Goal: Task Accomplishment & Management: Use online tool/utility

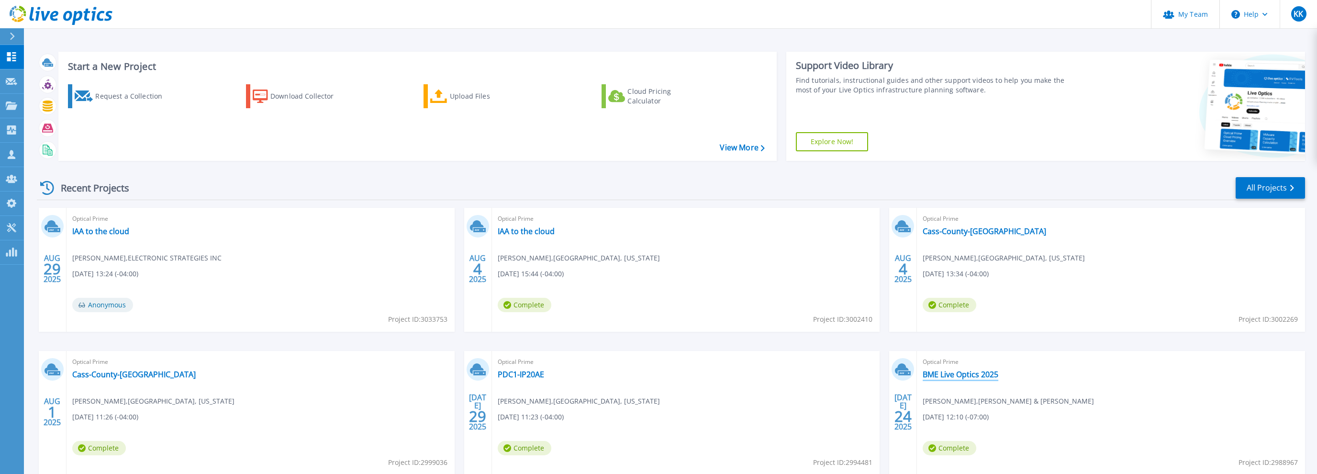
click at [955, 374] on link "BME Live Optics 2025" at bounding box center [961, 374] width 76 height 10
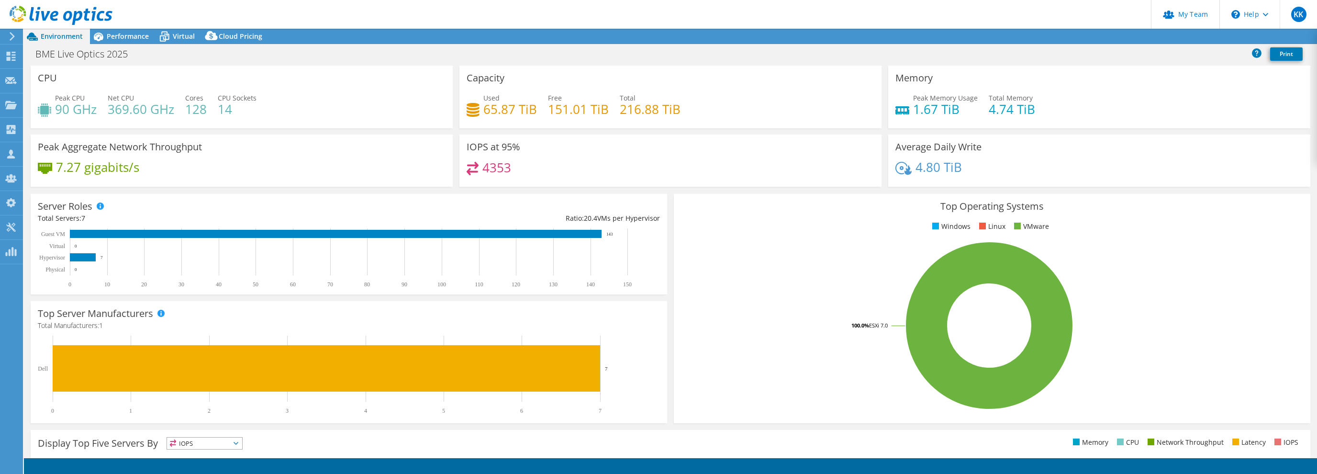
select select "USD"
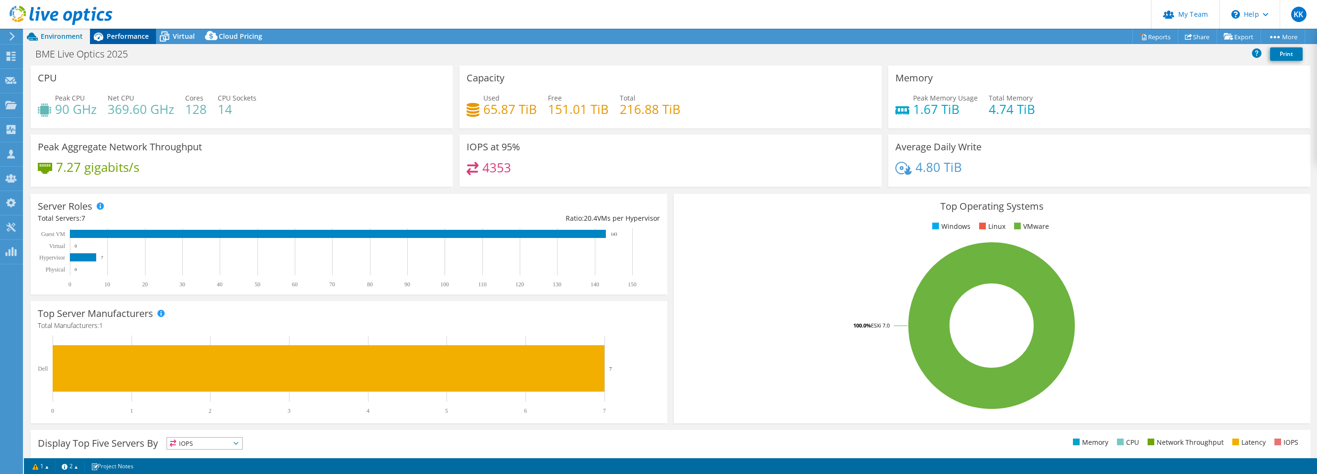
click at [119, 38] on span "Performance" at bounding box center [128, 36] width 42 height 9
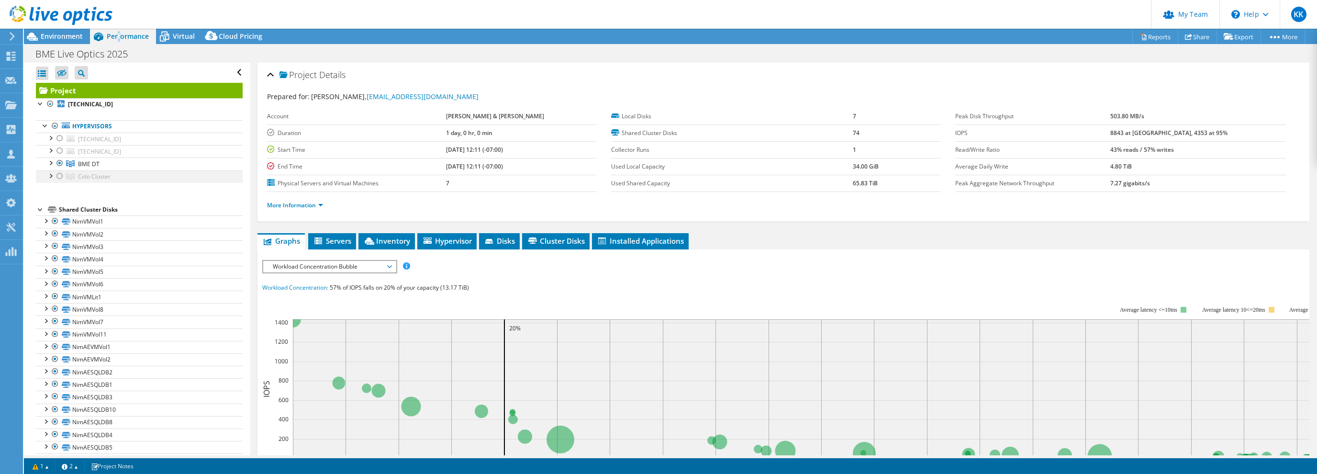
click at [59, 175] on div at bounding box center [60, 175] width 10 height 11
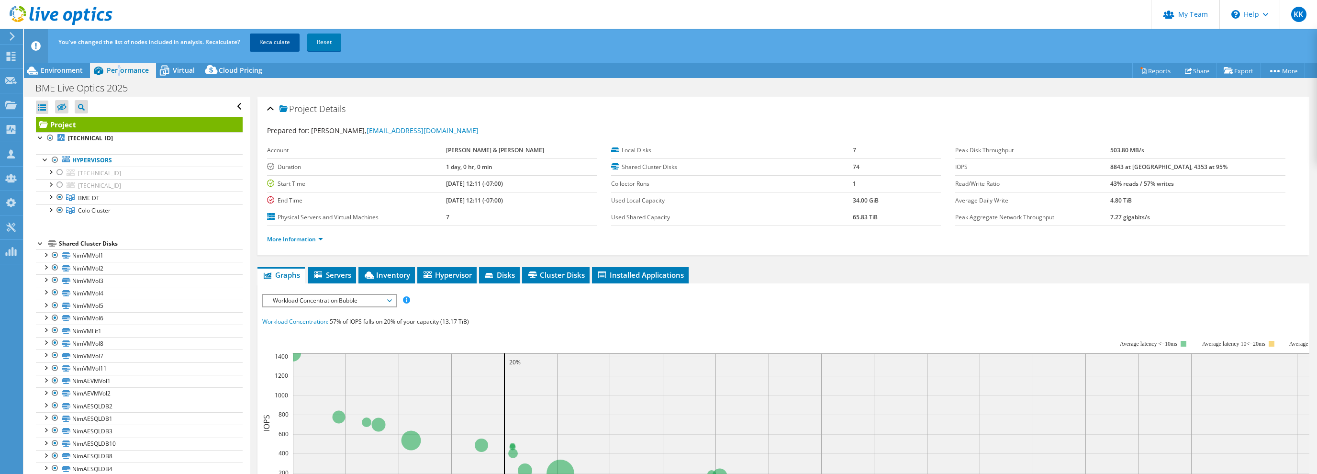
click at [271, 41] on link "Recalculate" at bounding box center [275, 41] width 50 height 17
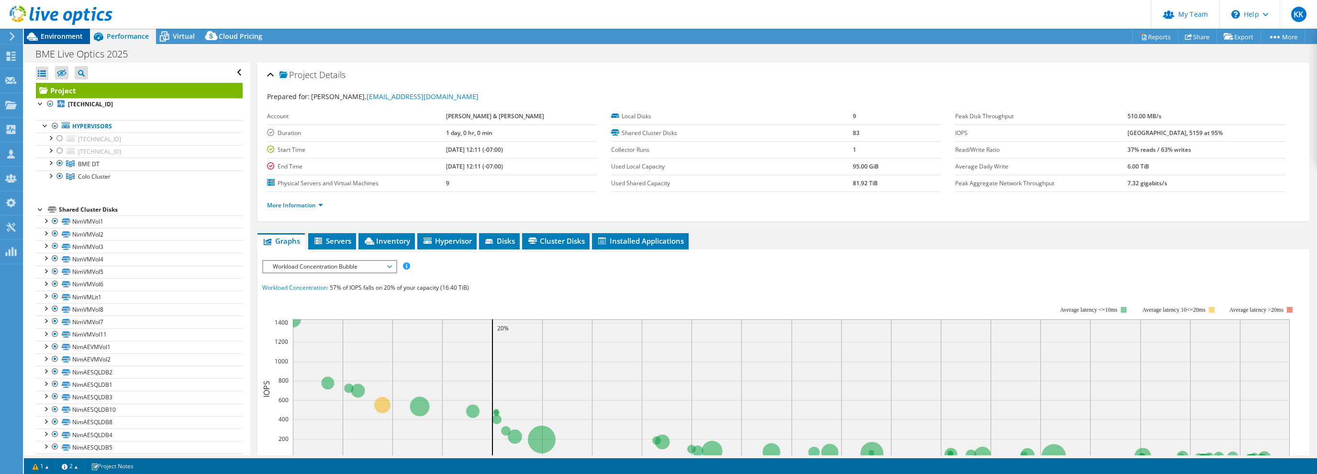
click at [47, 38] on span "Environment" at bounding box center [62, 36] width 42 height 9
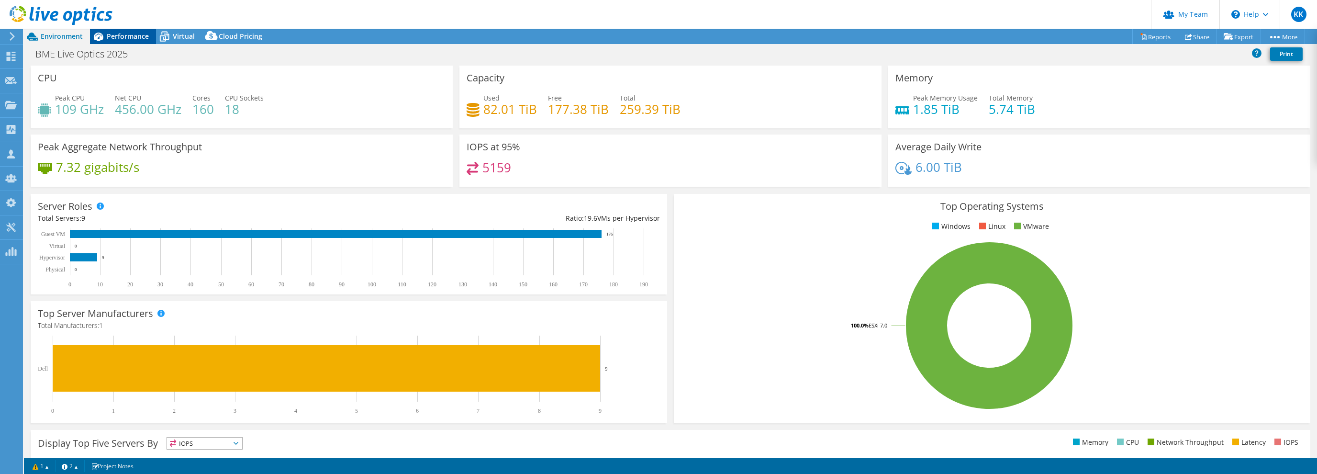
click at [134, 37] on span "Performance" at bounding box center [128, 36] width 42 height 9
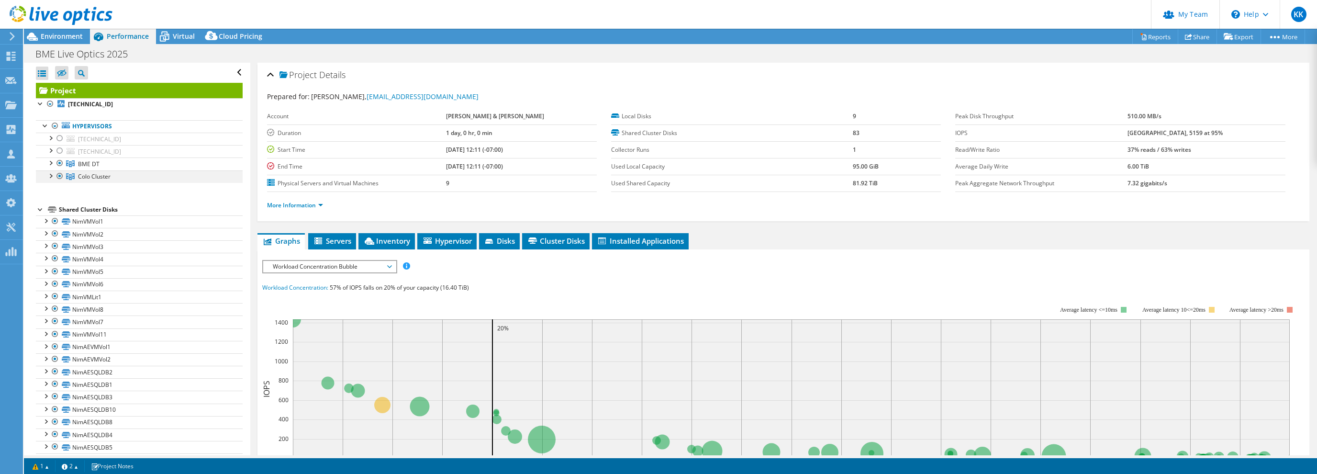
click at [52, 175] on div at bounding box center [50, 175] width 10 height 10
click at [52, 163] on div at bounding box center [50, 162] width 10 height 10
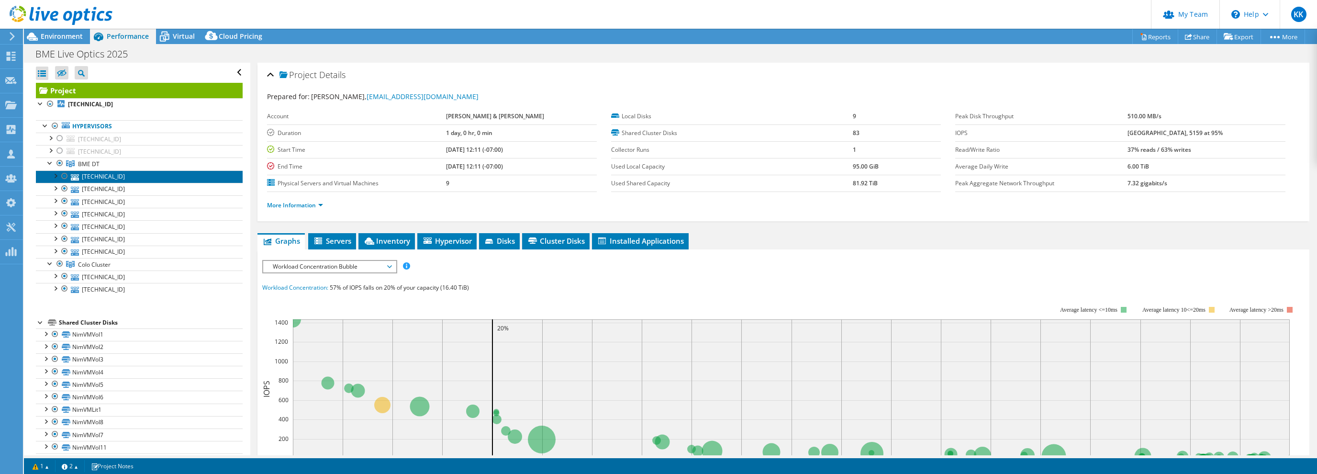
click at [95, 175] on link "[TECHNICAL_ID]" at bounding box center [139, 176] width 207 height 12
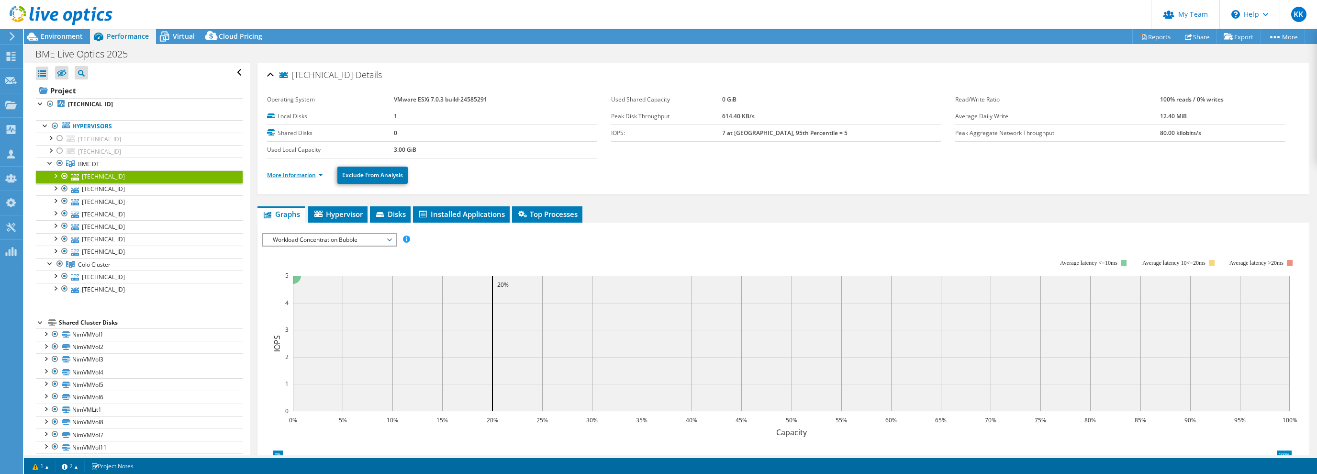
click at [302, 175] on link "More Information" at bounding box center [295, 175] width 56 height 8
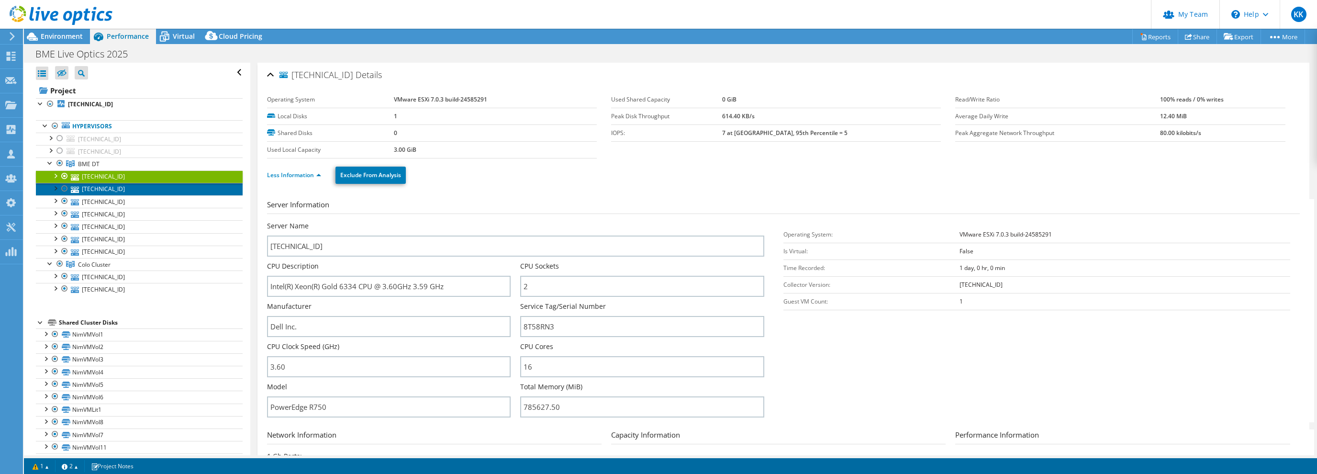
click at [99, 185] on link "[TECHNICAL_ID]" at bounding box center [139, 189] width 207 height 12
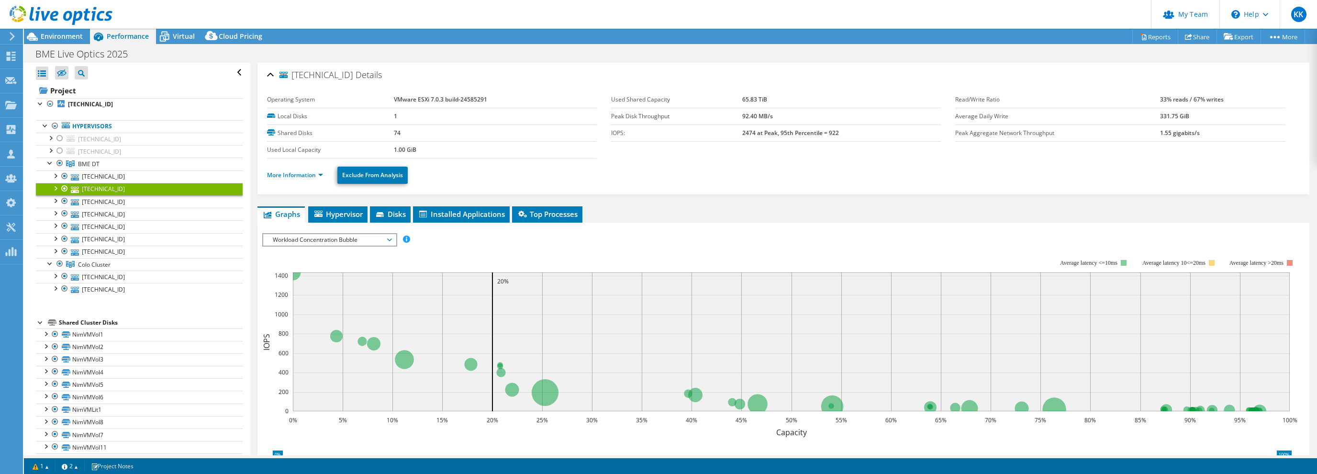
click at [300, 179] on li "More Information" at bounding box center [298, 175] width 62 height 11
click at [299, 175] on link "More Information" at bounding box center [295, 175] width 56 height 8
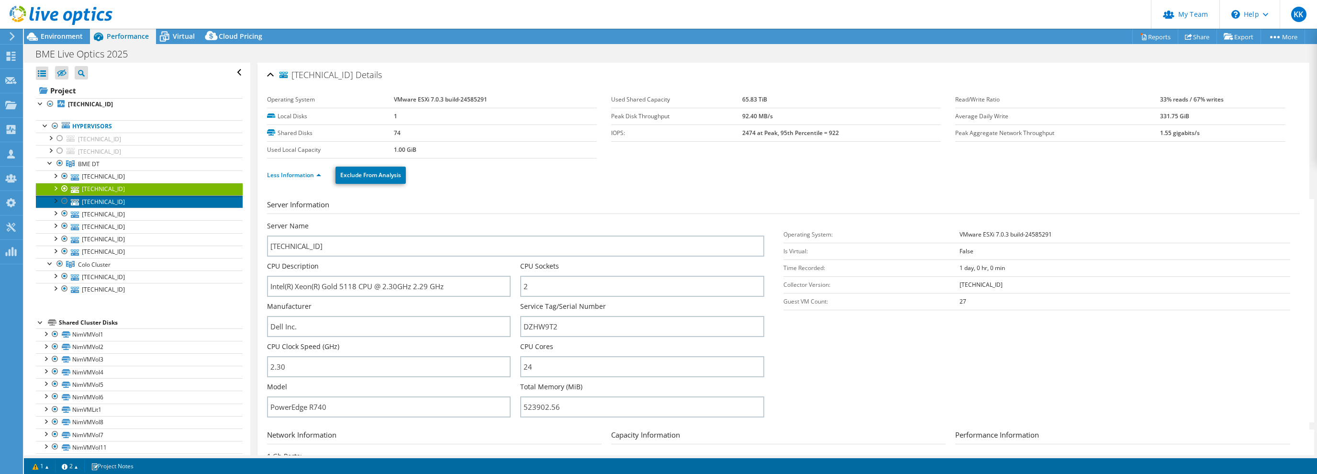
click at [111, 201] on link "[TECHNICAL_ID]" at bounding box center [139, 201] width 207 height 12
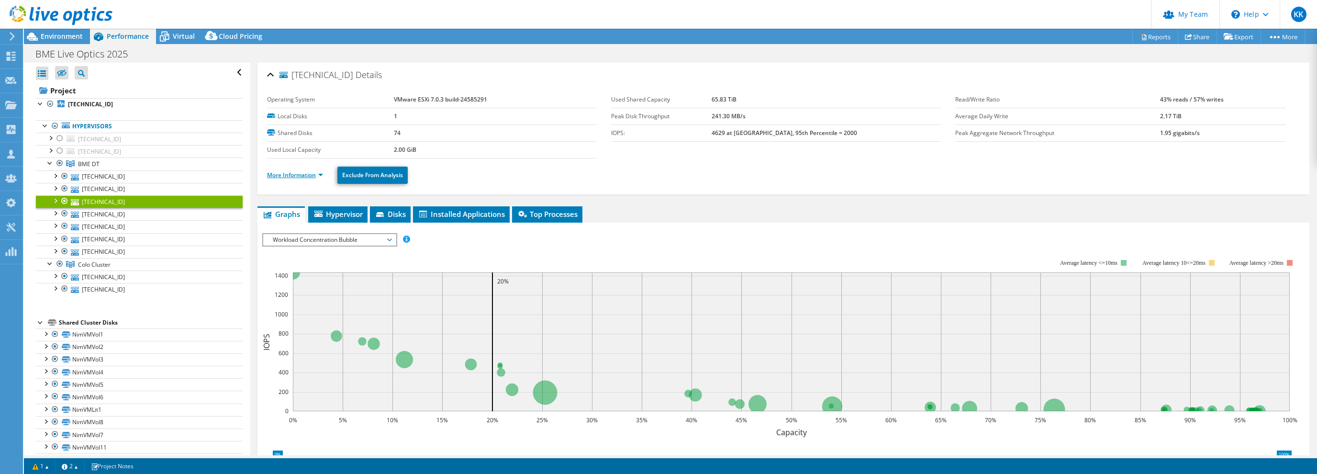
click at [300, 176] on link "More Information" at bounding box center [295, 175] width 56 height 8
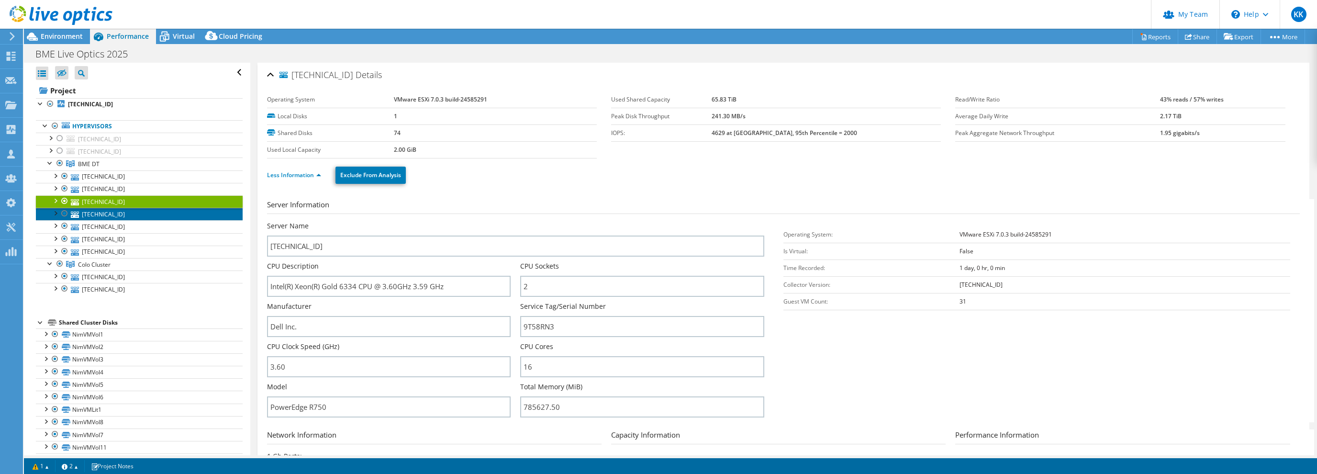
click at [75, 212] on icon at bounding box center [75, 215] width 8 height 6
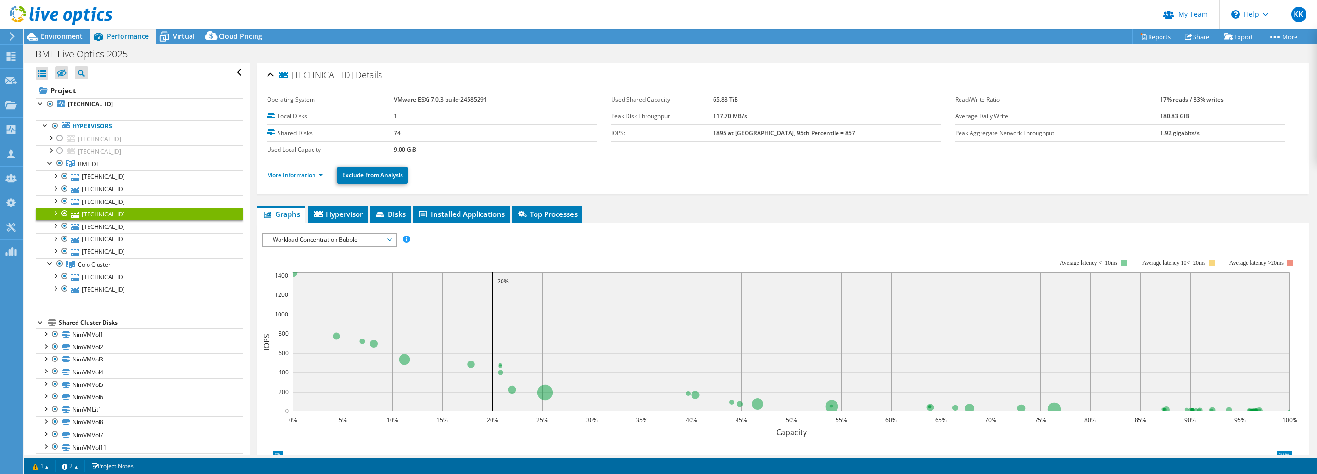
click at [291, 173] on link "More Information" at bounding box center [295, 175] width 56 height 8
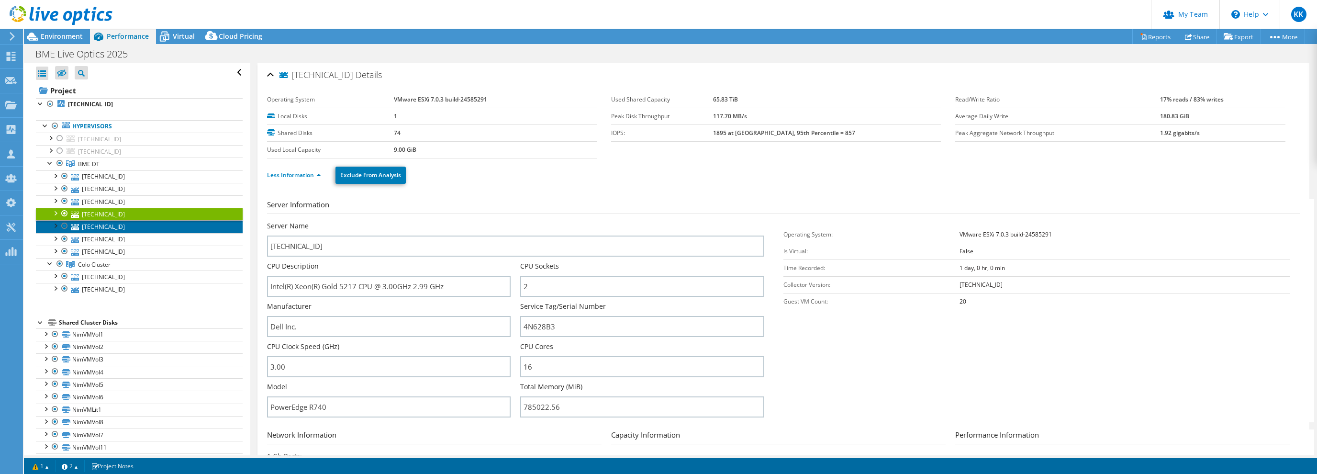
click at [101, 229] on link "[TECHNICAL_ID]" at bounding box center [139, 226] width 207 height 12
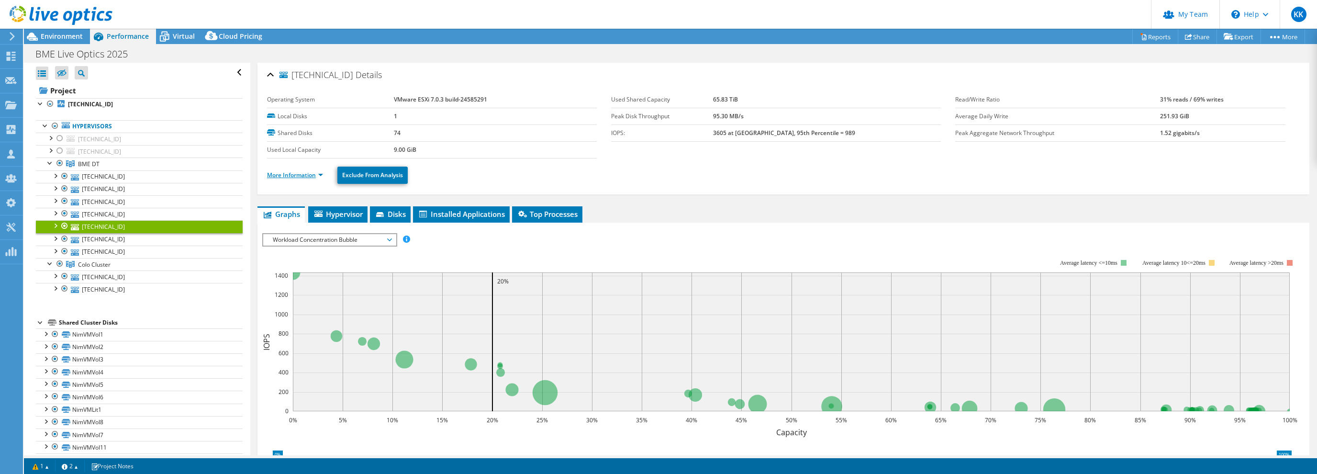
click at [311, 175] on link "More Information" at bounding box center [295, 175] width 56 height 8
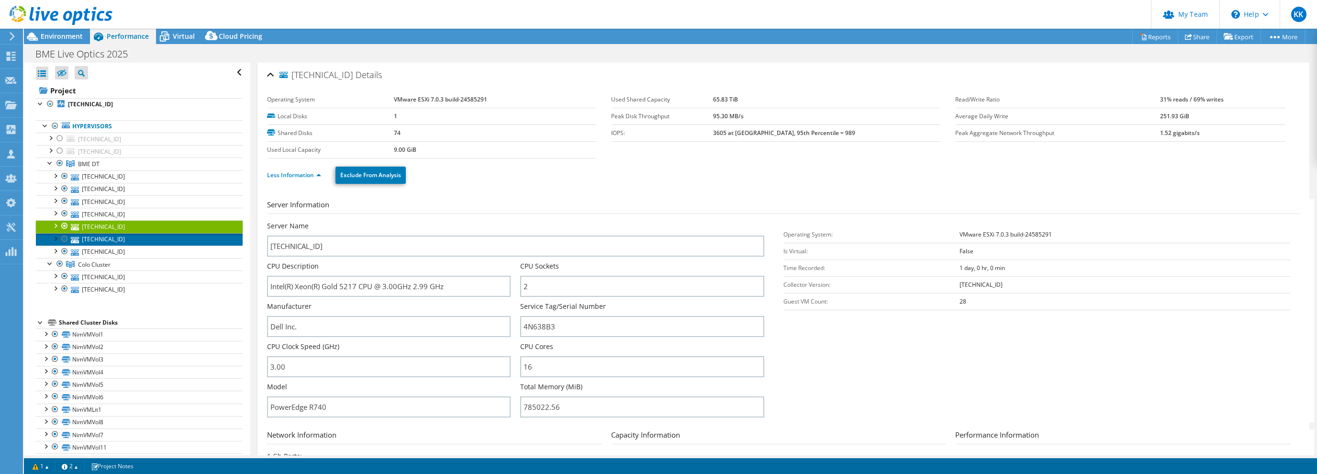
click at [99, 236] on link "[TECHNICAL_ID]" at bounding box center [139, 239] width 207 height 12
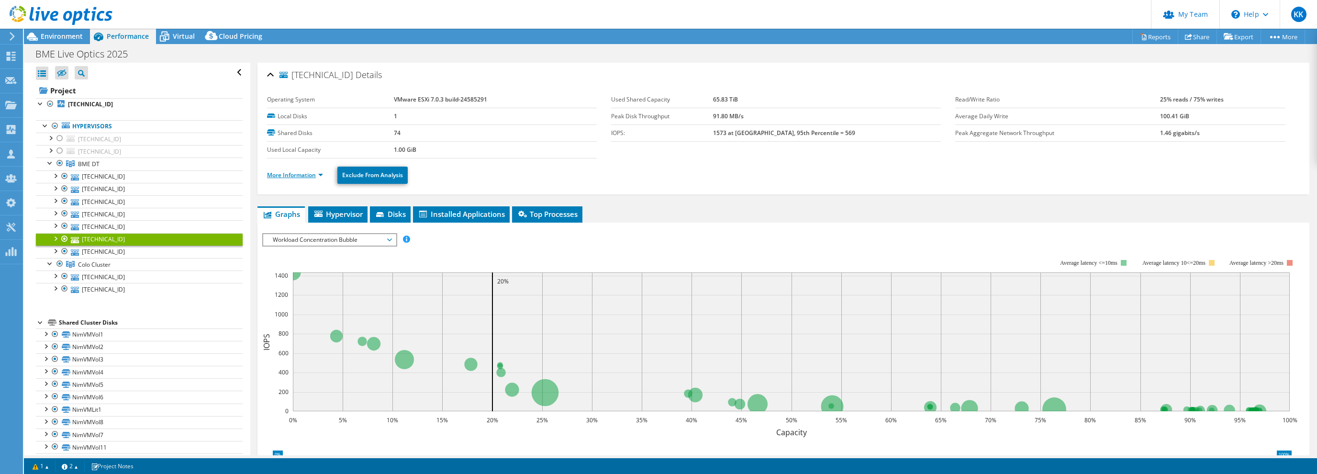
click at [303, 177] on link "More Information" at bounding box center [295, 175] width 56 height 8
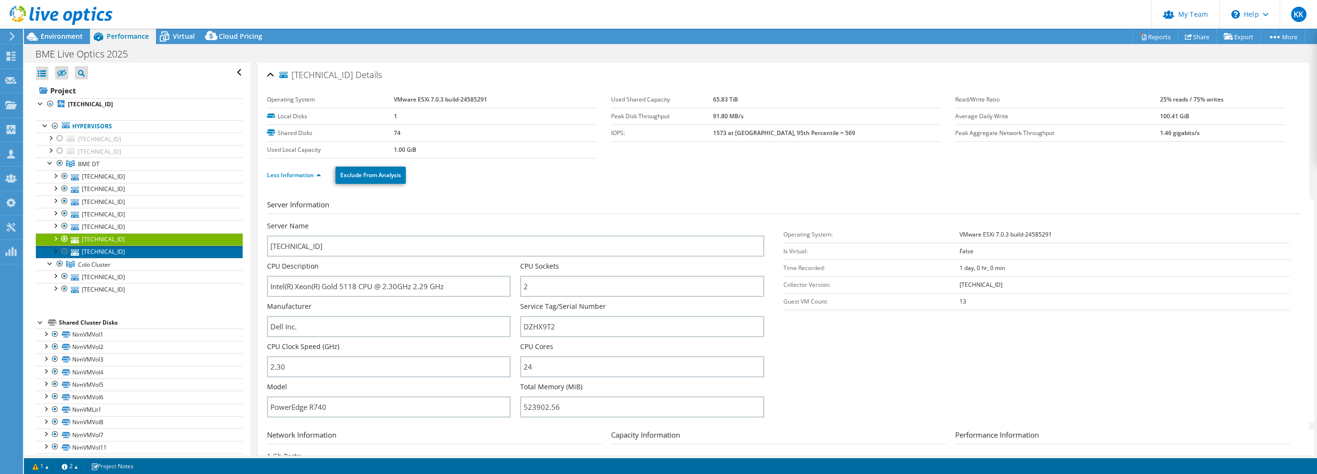
click at [100, 248] on link "[TECHNICAL_ID]" at bounding box center [139, 251] width 207 height 12
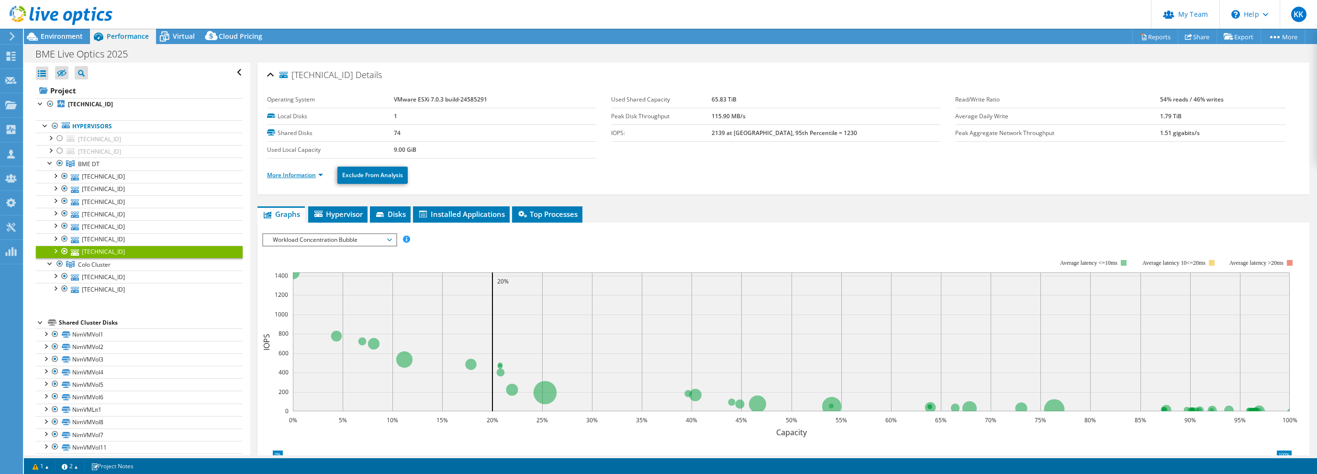
click at [284, 176] on link "More Information" at bounding box center [295, 175] width 56 height 8
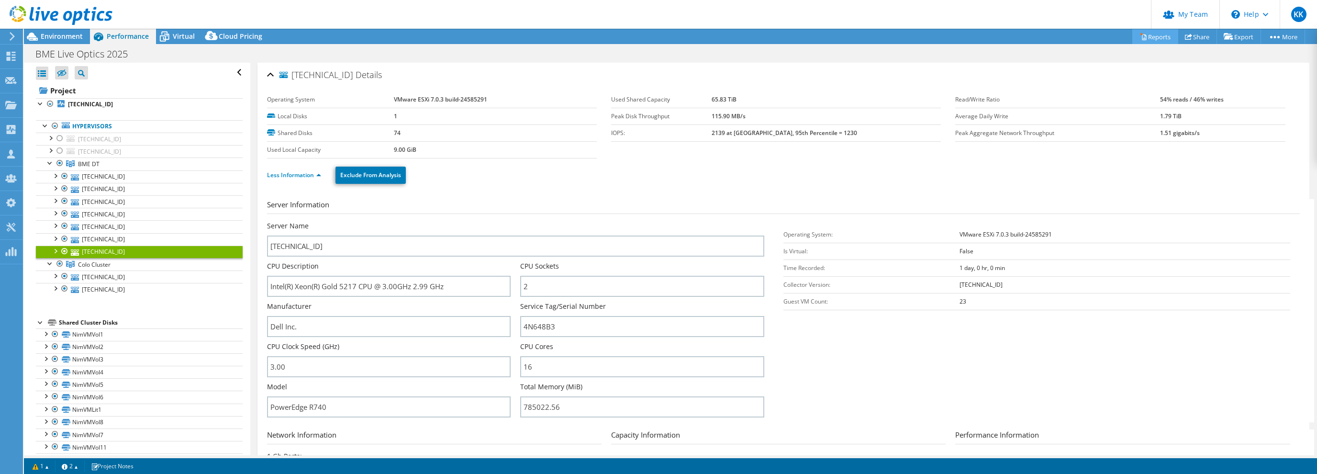
click at [1154, 35] on link "Reports" at bounding box center [1155, 36] width 46 height 15
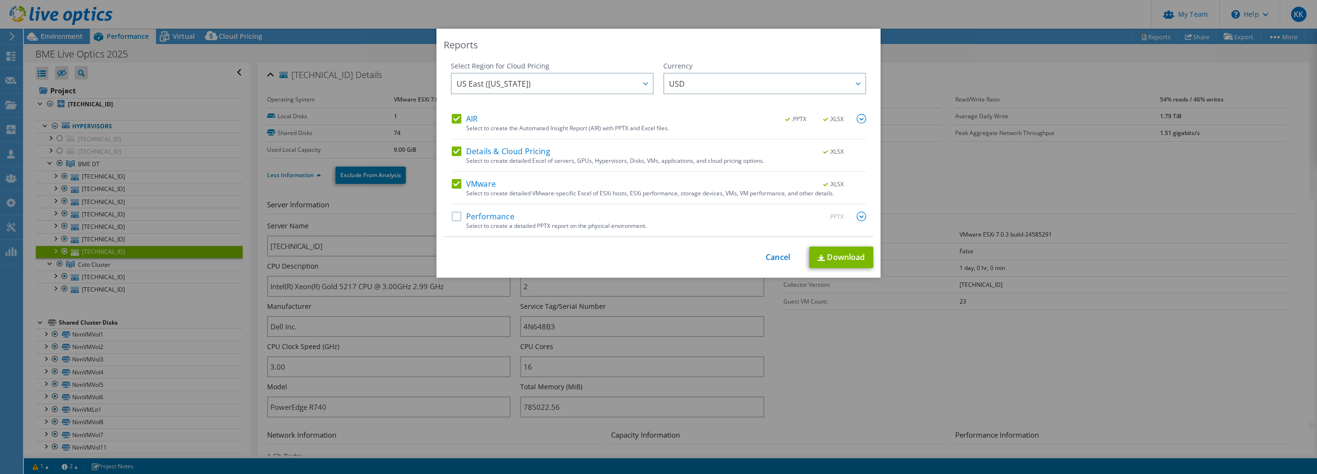
drag, startPoint x: 459, startPoint y: 150, endPoint x: 457, endPoint y: 102, distance: 47.9
click at [459, 150] on label "Details & Cloud Pricing" at bounding box center [501, 151] width 99 height 10
click at [0, 0] on input "Details & Cloud Pricing" at bounding box center [0, 0] width 0 height 0
click at [458, 122] on label "AIR" at bounding box center [465, 119] width 26 height 10
click at [0, 0] on input "AIR" at bounding box center [0, 0] width 0 height 0
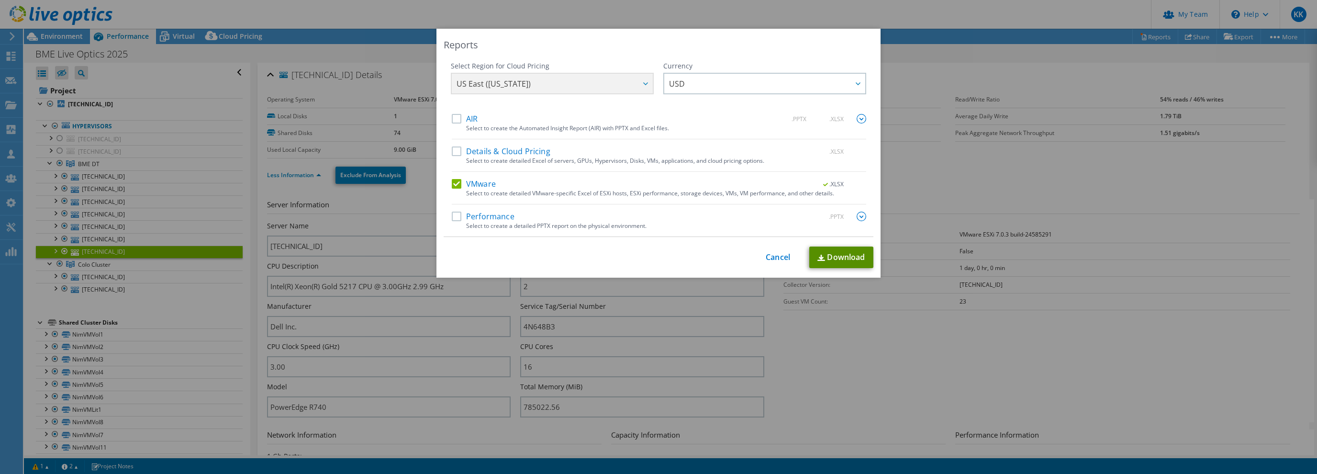
click at [845, 258] on link "Download" at bounding box center [841, 257] width 64 height 22
click at [773, 260] on link "Cancel" at bounding box center [778, 257] width 24 height 9
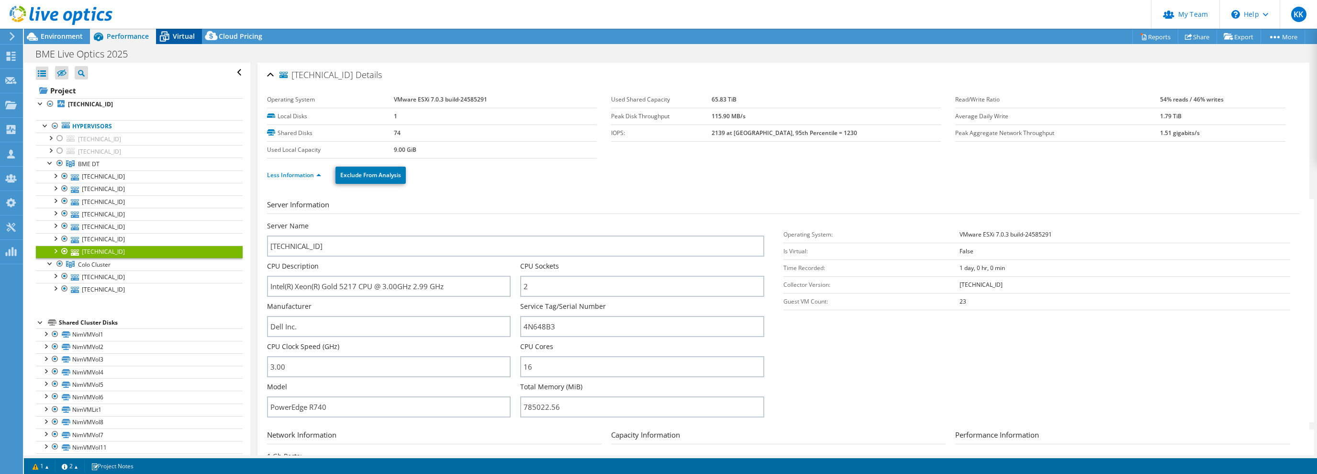
click at [186, 37] on span "Virtual" at bounding box center [184, 36] width 22 height 9
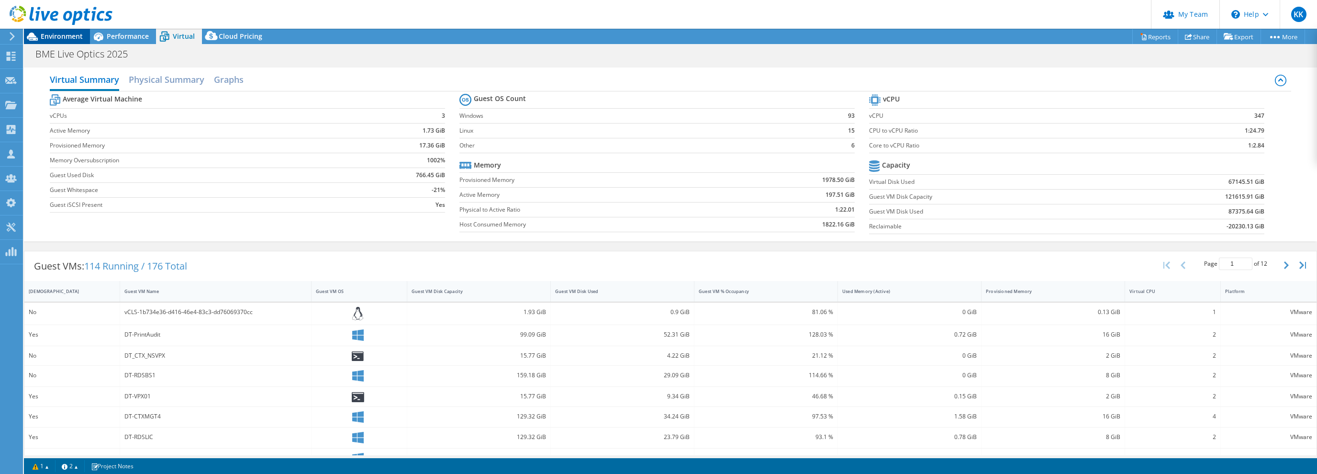
click at [53, 32] on span "Environment" at bounding box center [62, 36] width 42 height 9
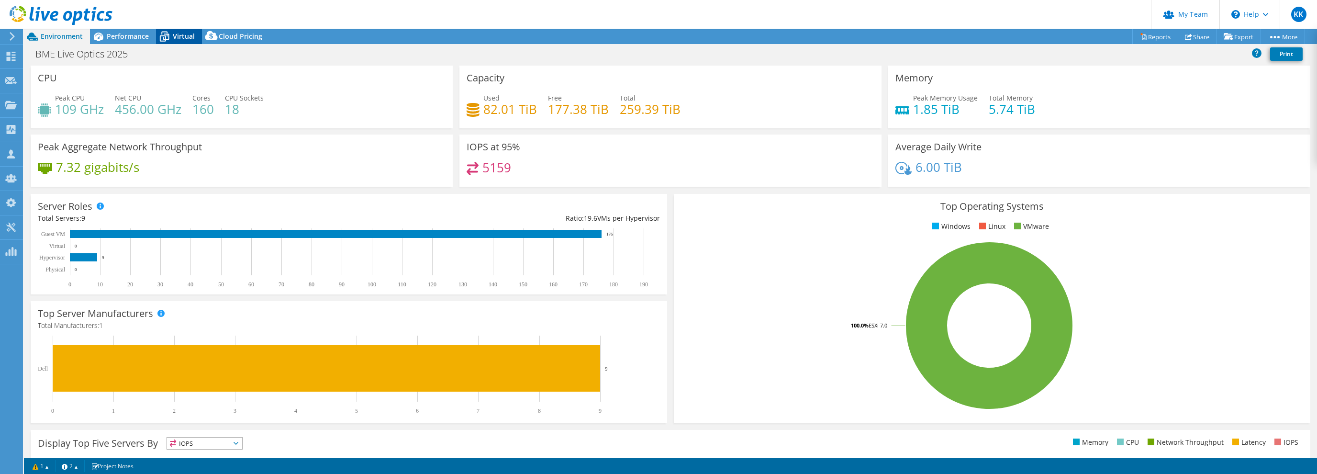
click at [179, 37] on span "Virtual" at bounding box center [184, 36] width 22 height 9
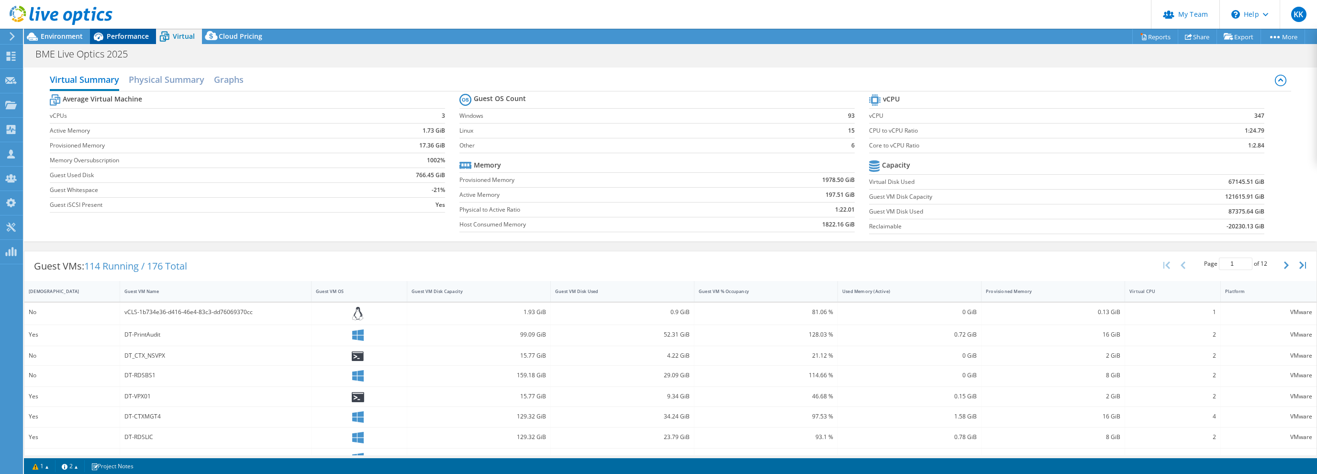
click at [126, 33] on span "Performance" at bounding box center [128, 36] width 42 height 9
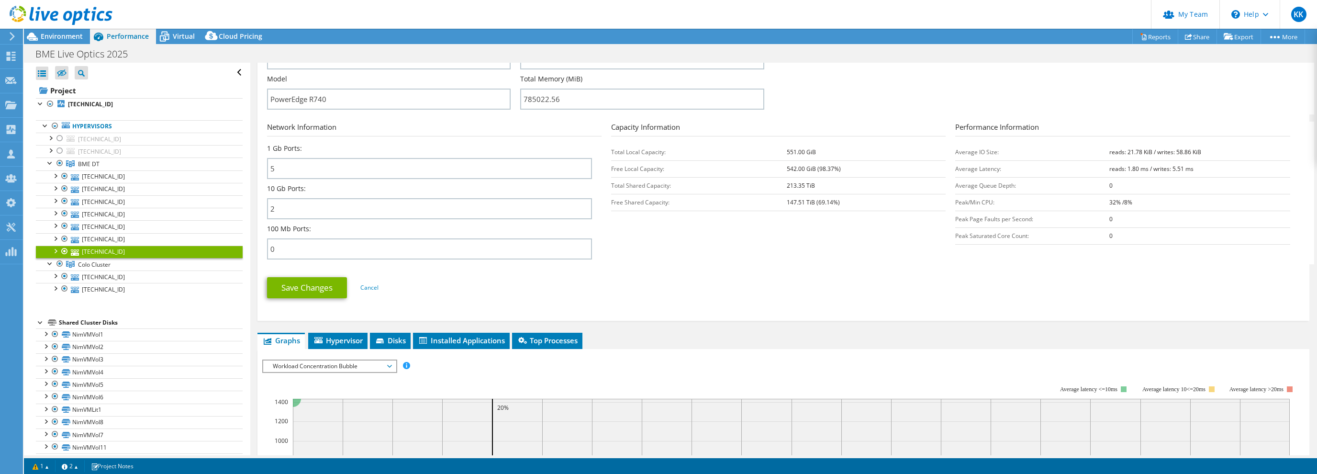
scroll to position [322, 0]
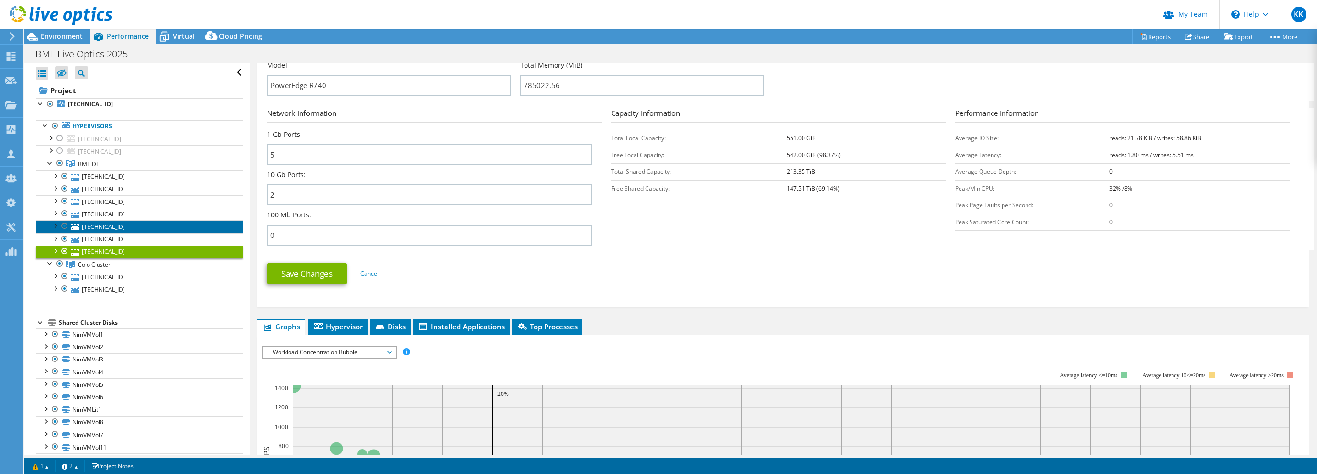
click at [115, 228] on link "[TECHNICAL_ID]" at bounding box center [139, 226] width 207 height 12
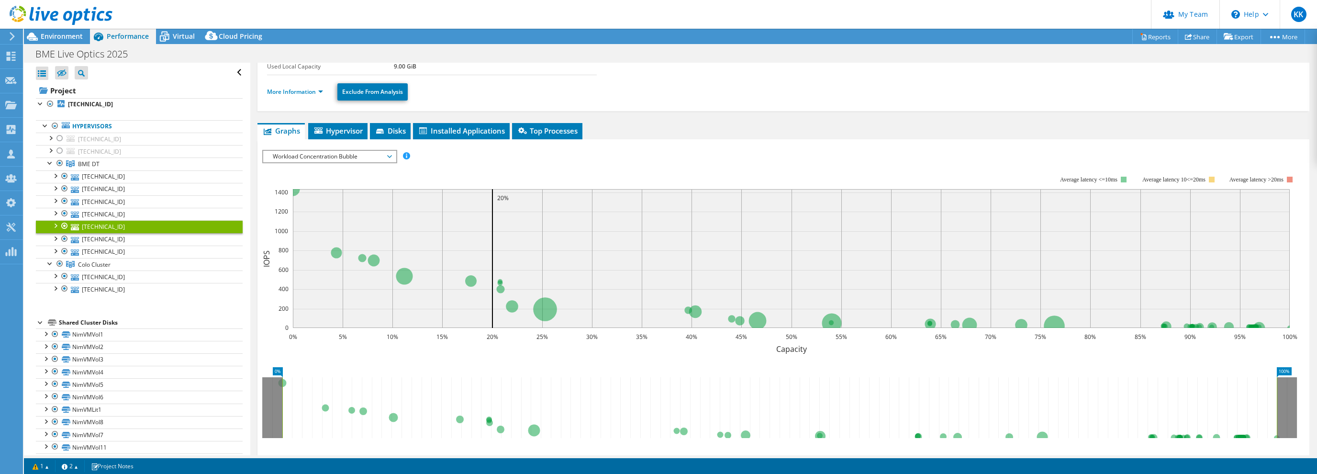
scroll to position [0, 0]
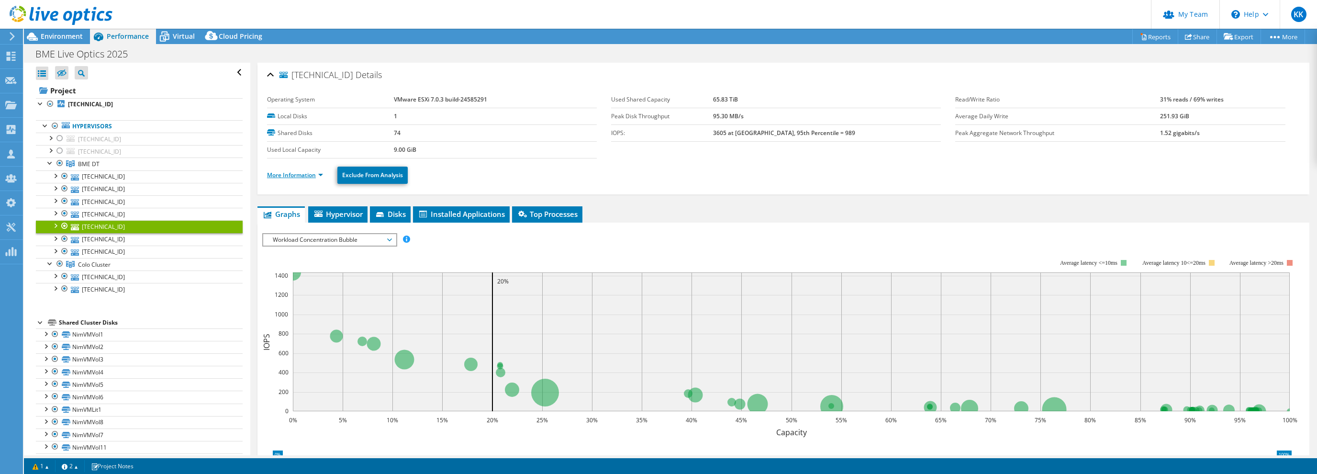
click at [313, 177] on link "More Information" at bounding box center [295, 175] width 56 height 8
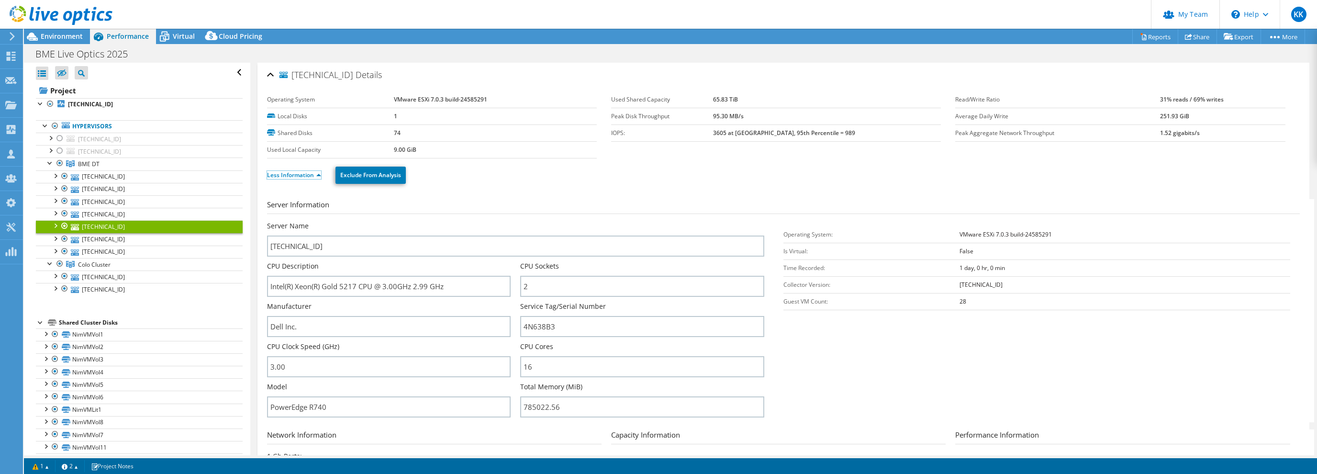
scroll to position [184, 0]
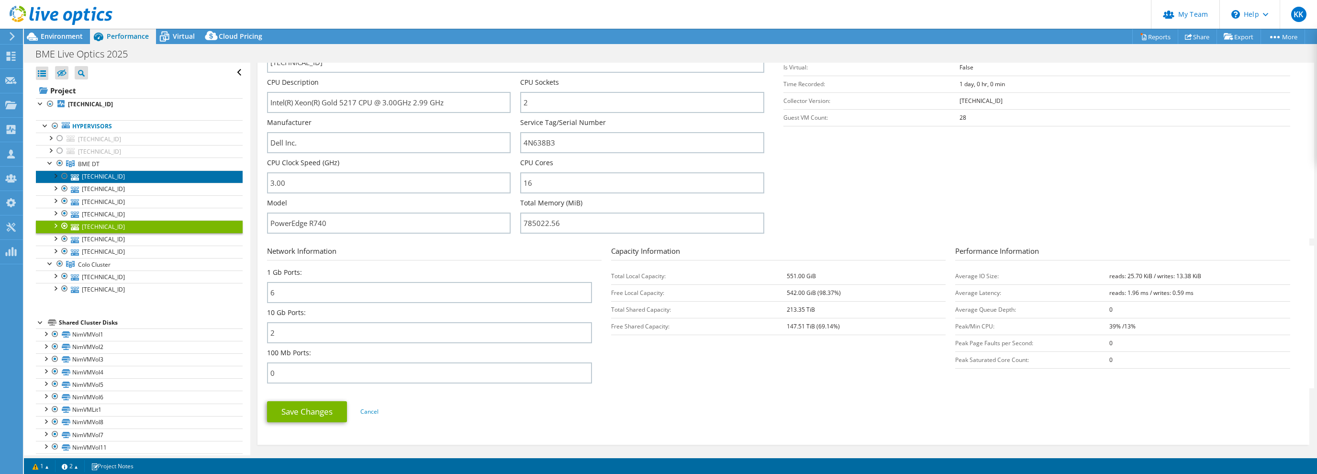
click at [112, 178] on link "[TECHNICAL_ID]" at bounding box center [139, 176] width 207 height 12
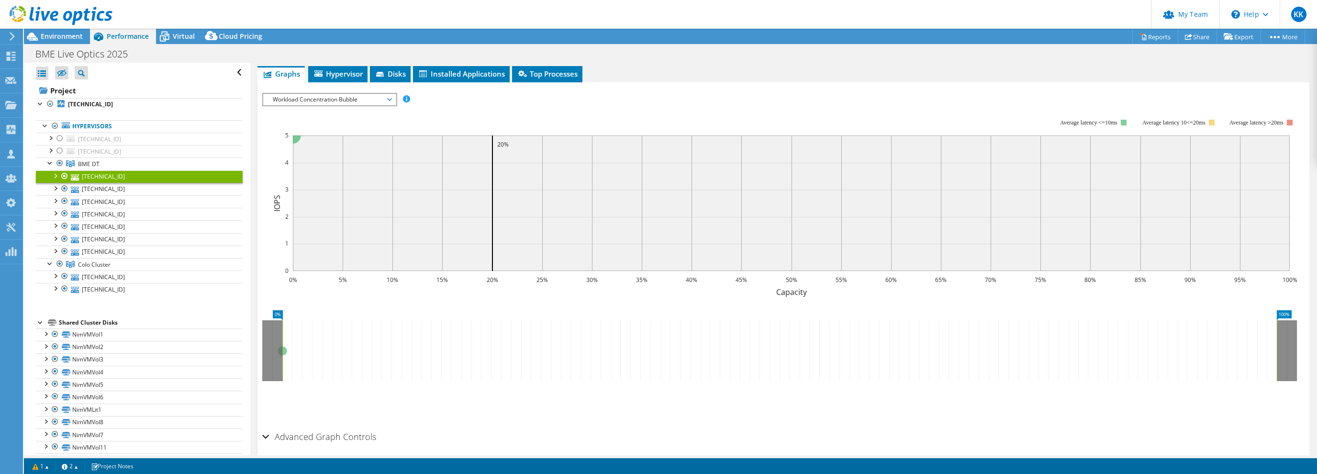
scroll to position [0, 0]
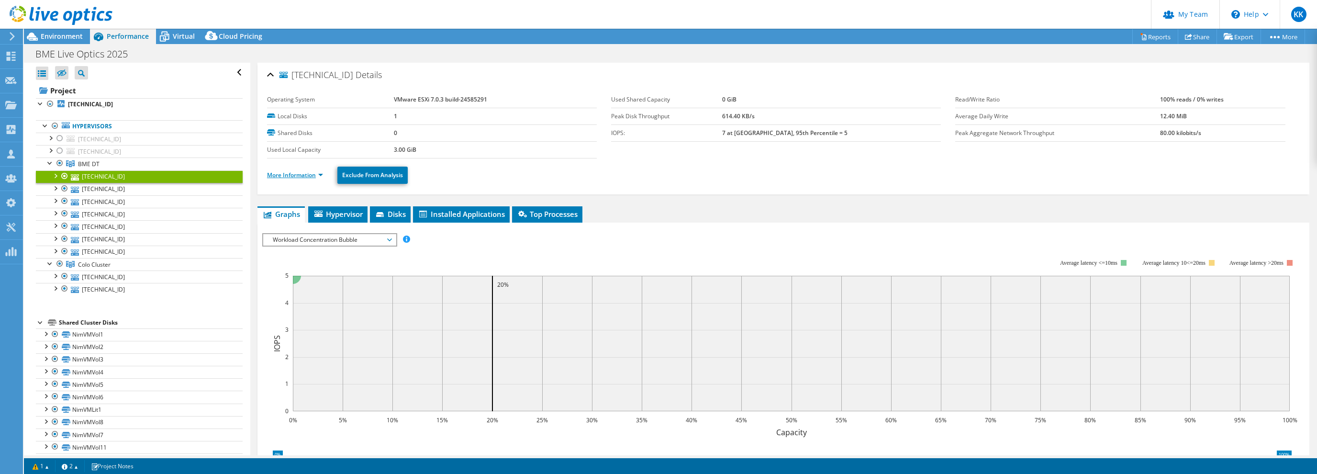
click at [318, 173] on link "More Information" at bounding box center [295, 175] width 56 height 8
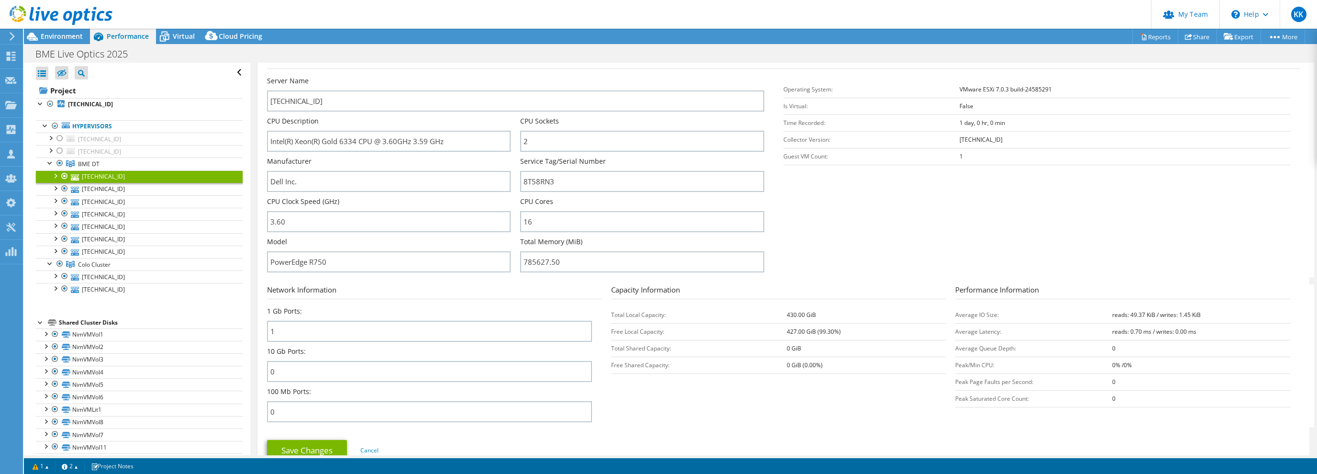
scroll to position [184, 0]
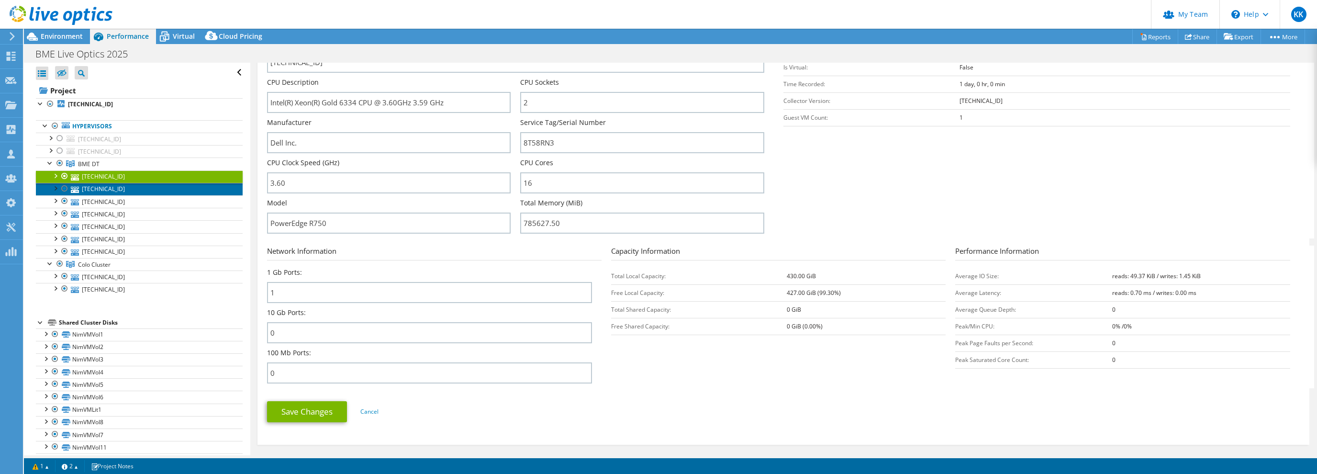
click at [107, 189] on link "[TECHNICAL_ID]" at bounding box center [139, 189] width 207 height 12
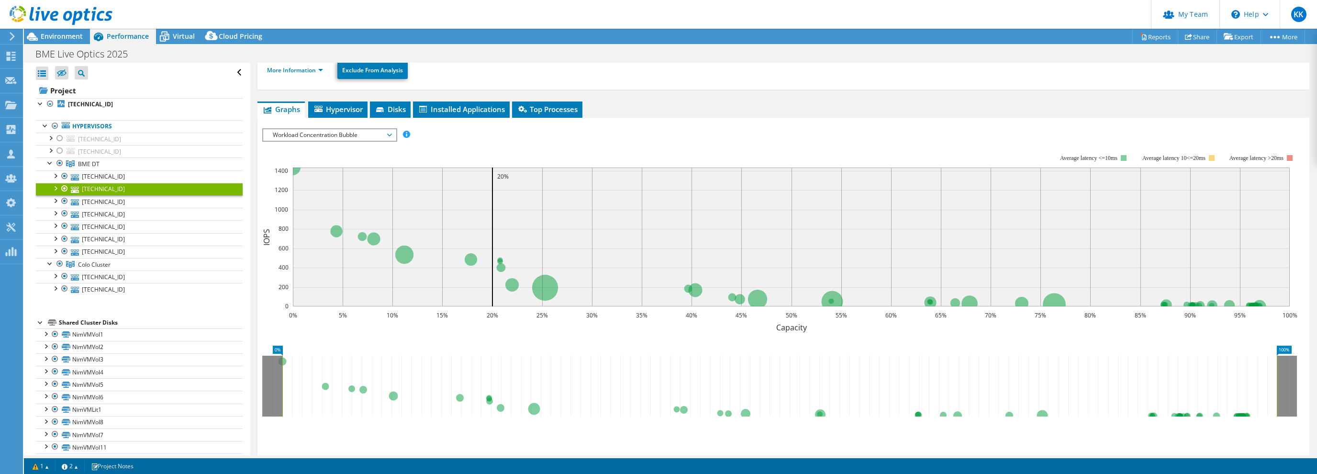
scroll to position [0, 0]
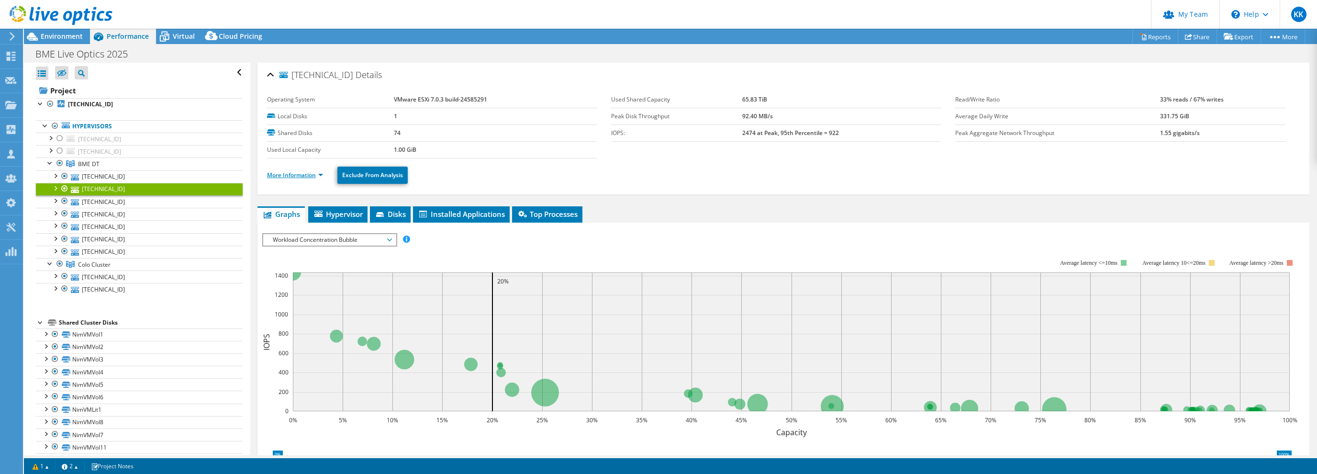
click at [320, 173] on link "More Information" at bounding box center [295, 175] width 56 height 8
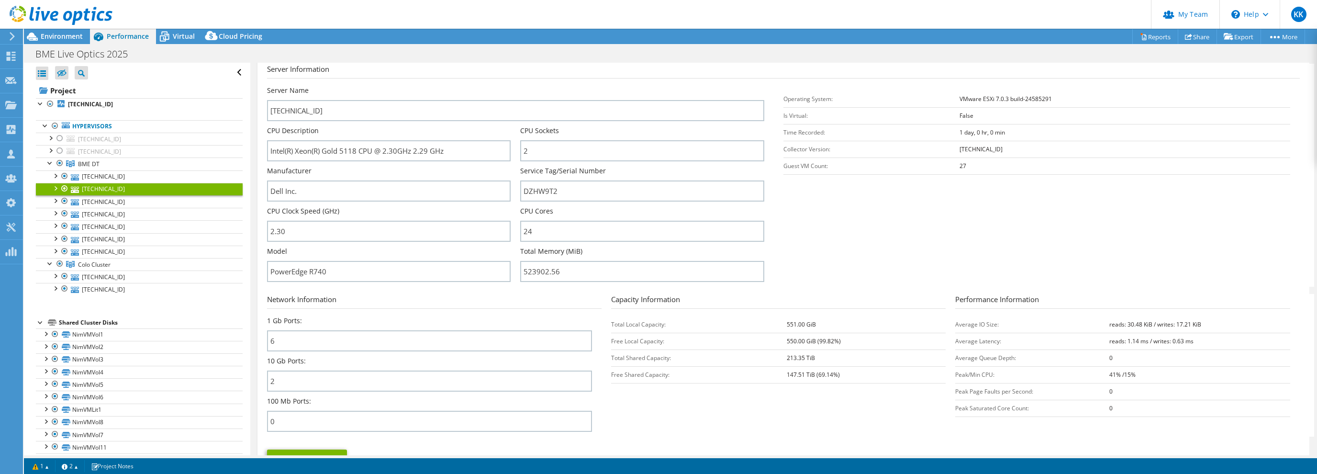
scroll to position [138, 0]
click at [46, 32] on span "Environment" at bounding box center [62, 36] width 42 height 9
